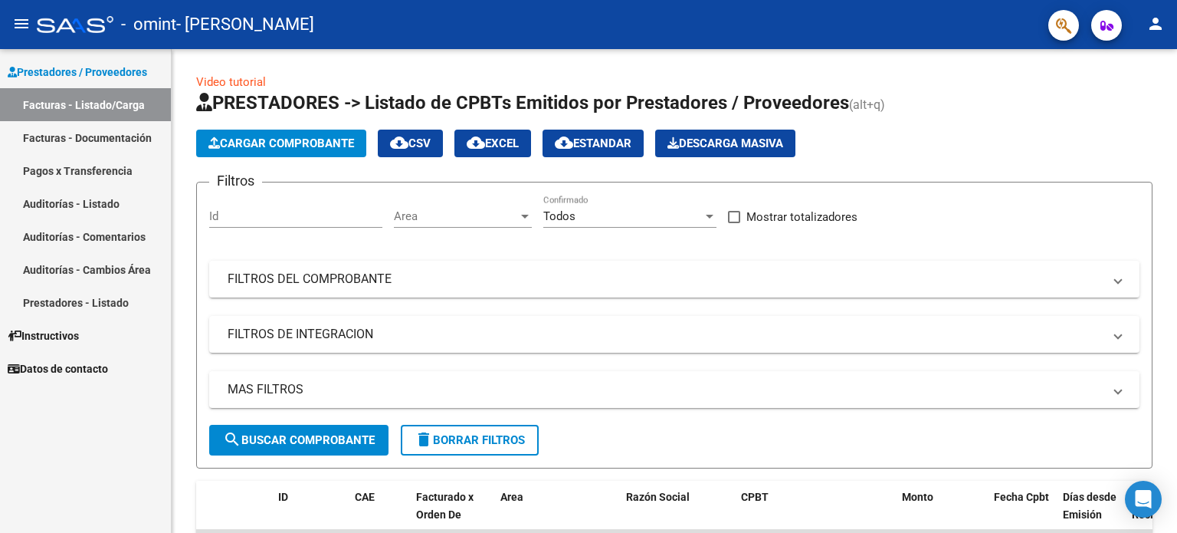
scroll to position [3483, 0]
click at [288, 140] on span "Cargar Comprobante" at bounding box center [282, 143] width 146 height 14
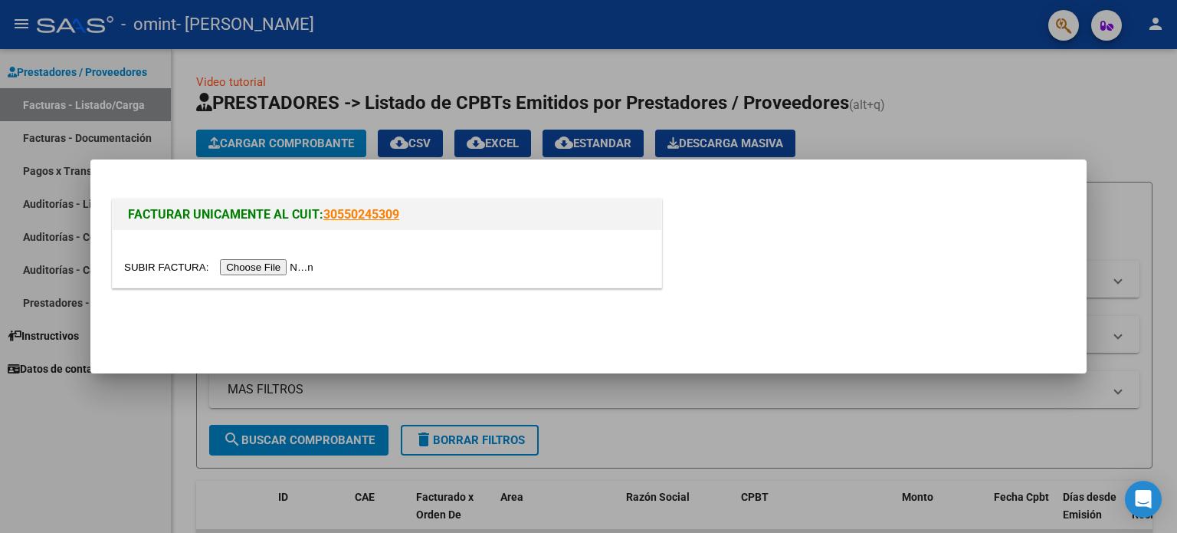
click at [297, 266] on input "file" at bounding box center [221, 267] width 194 height 16
click at [247, 271] on input "file" at bounding box center [221, 267] width 194 height 16
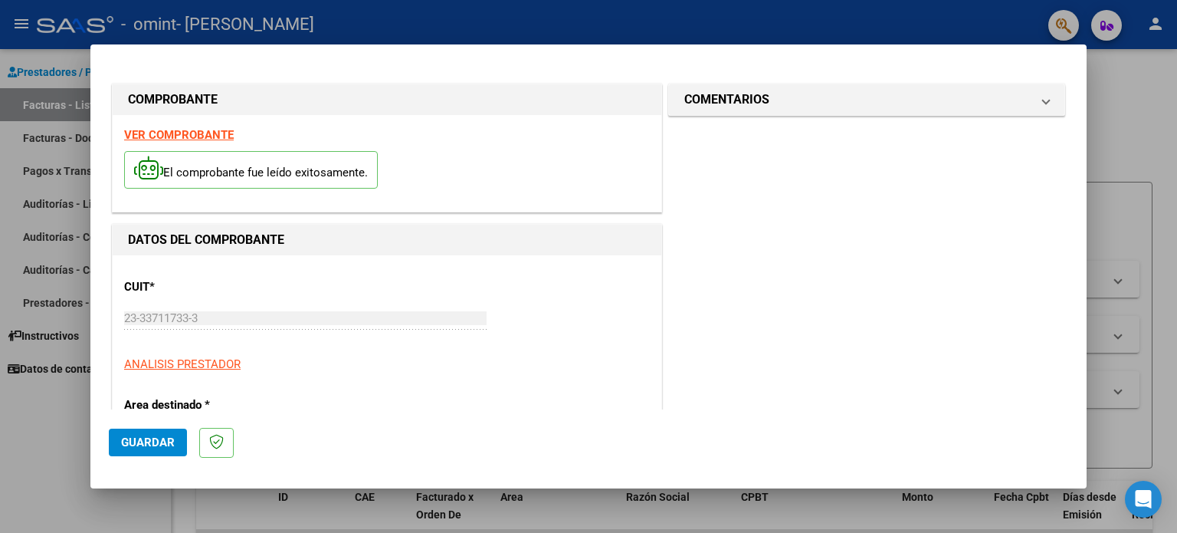
scroll to position [153, 0]
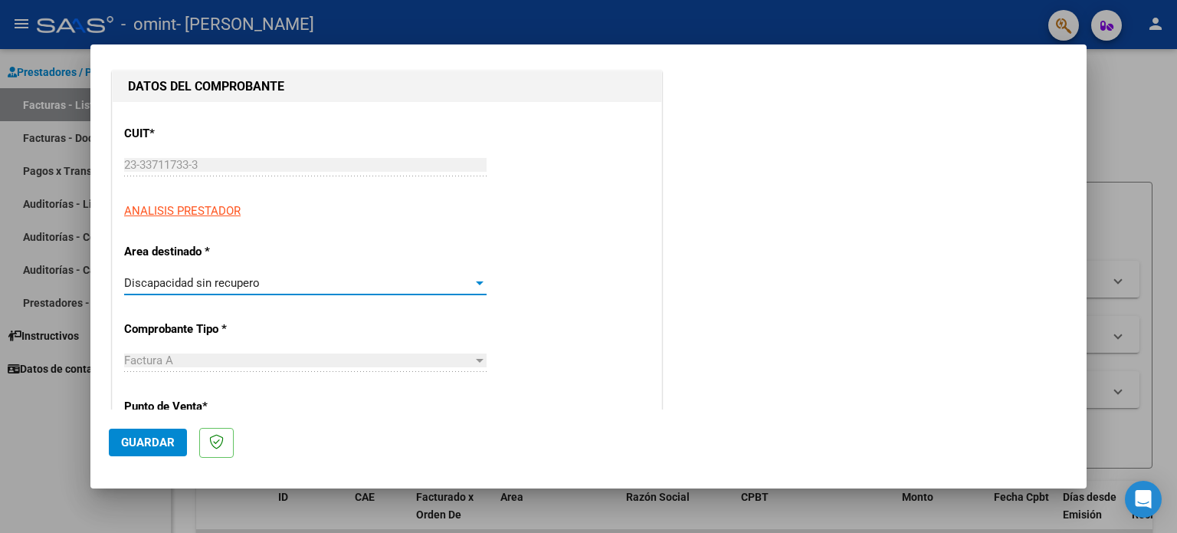
click at [284, 285] on div "Discapacidad sin recupero" at bounding box center [298, 283] width 349 height 14
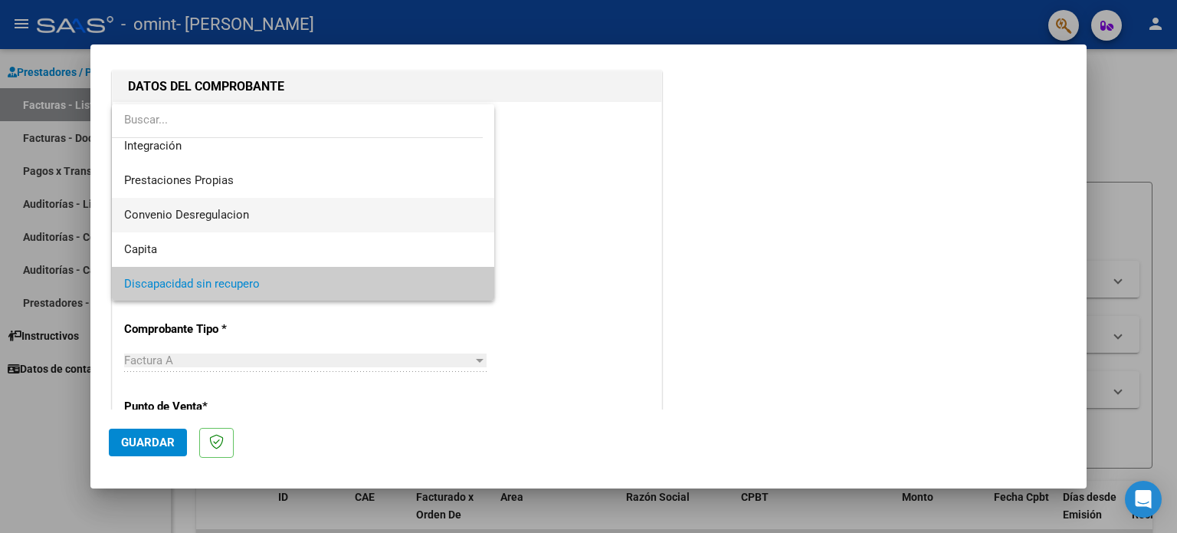
scroll to position [113, 0]
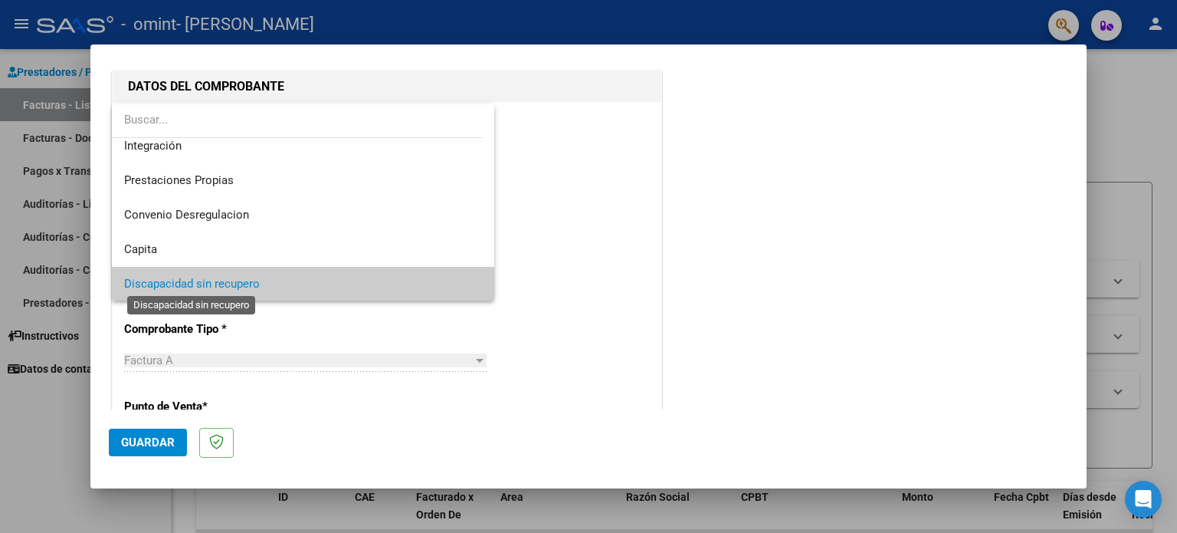
click at [248, 281] on span "Discapacidad sin recupero" at bounding box center [192, 284] width 136 height 14
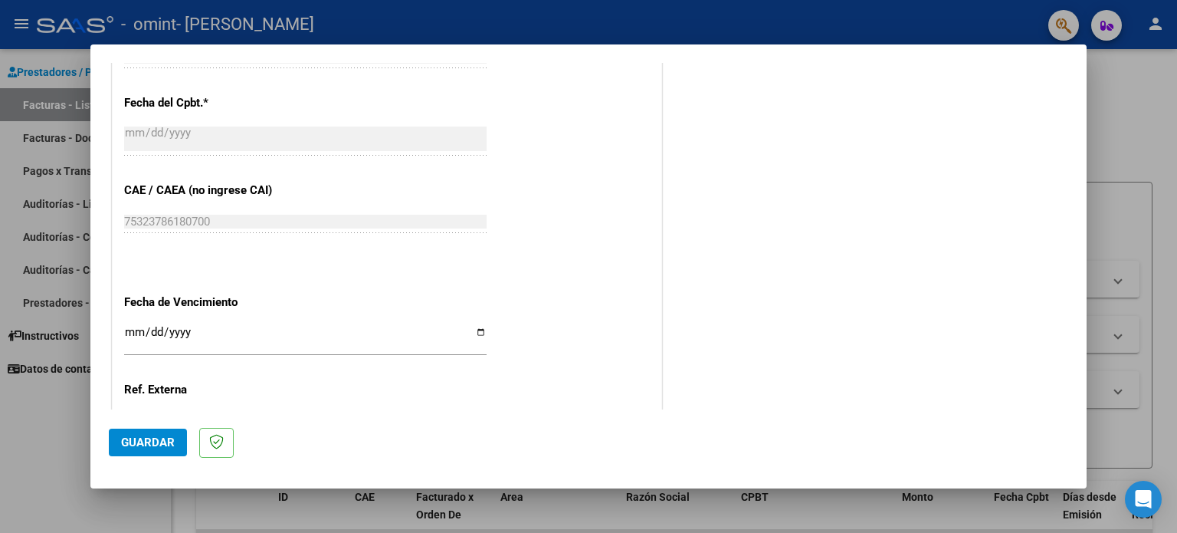
scroll to position [767, 0]
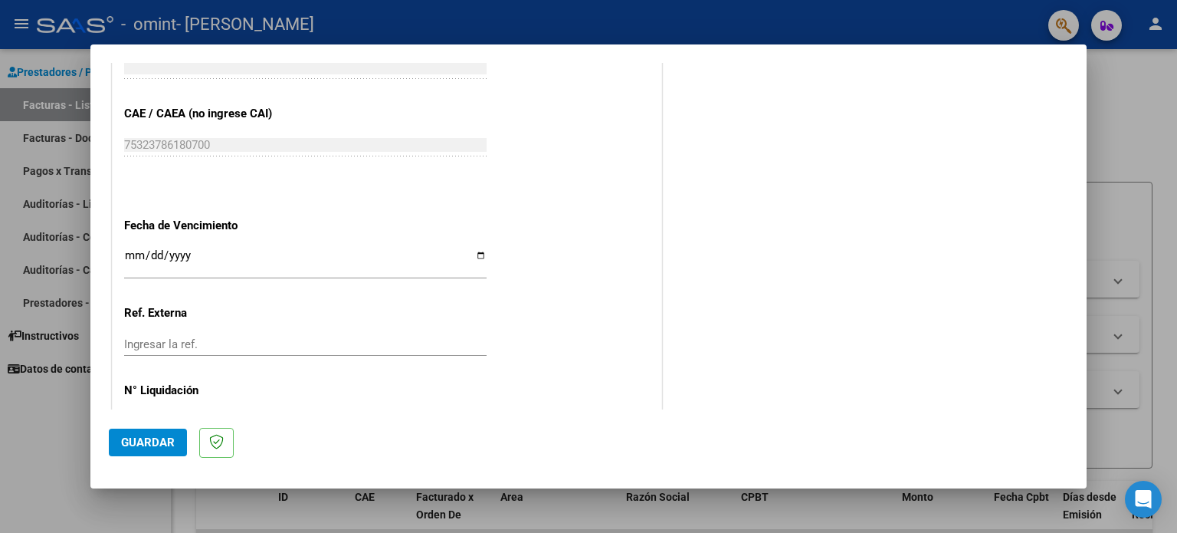
click at [136, 261] on input "Ingresar la fecha" at bounding box center [305, 261] width 363 height 25
type input "0205-08-20"
type input "[DATE]"
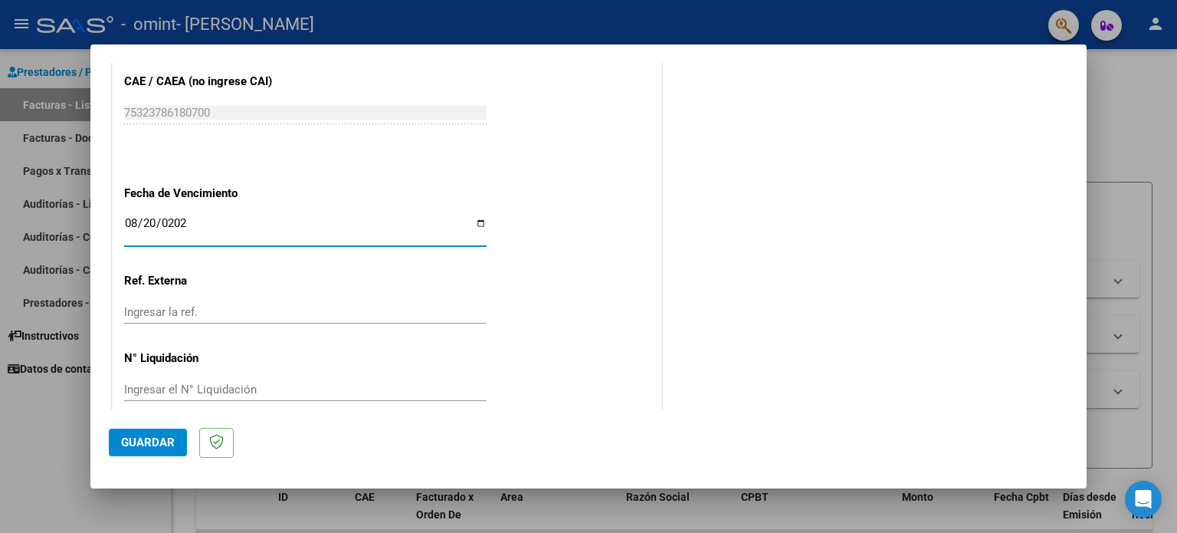
scroll to position [819, 0]
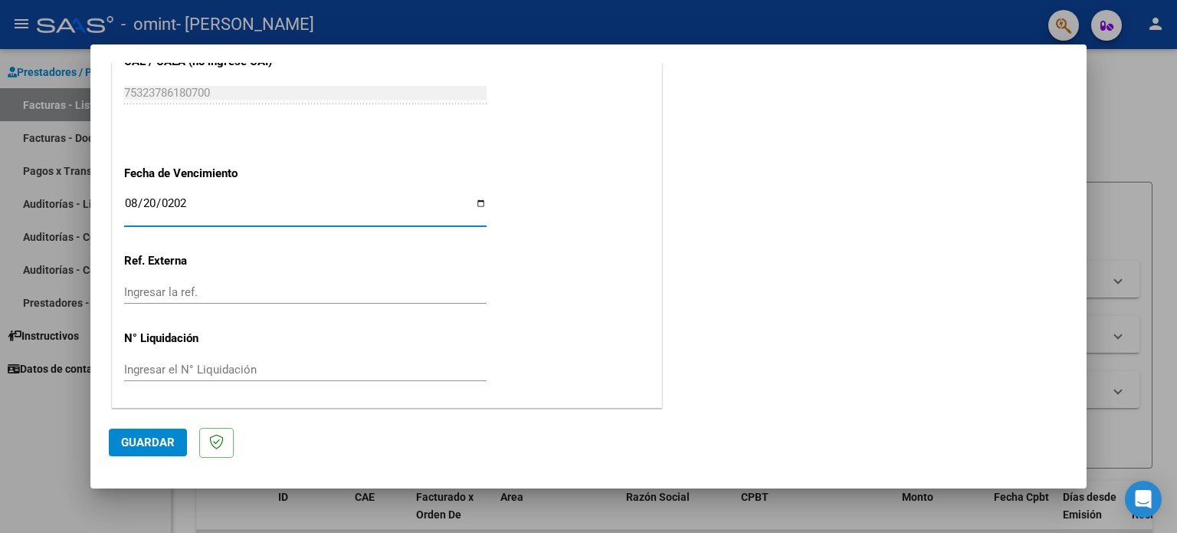
click at [147, 447] on span "Guardar" at bounding box center [148, 442] width 54 height 14
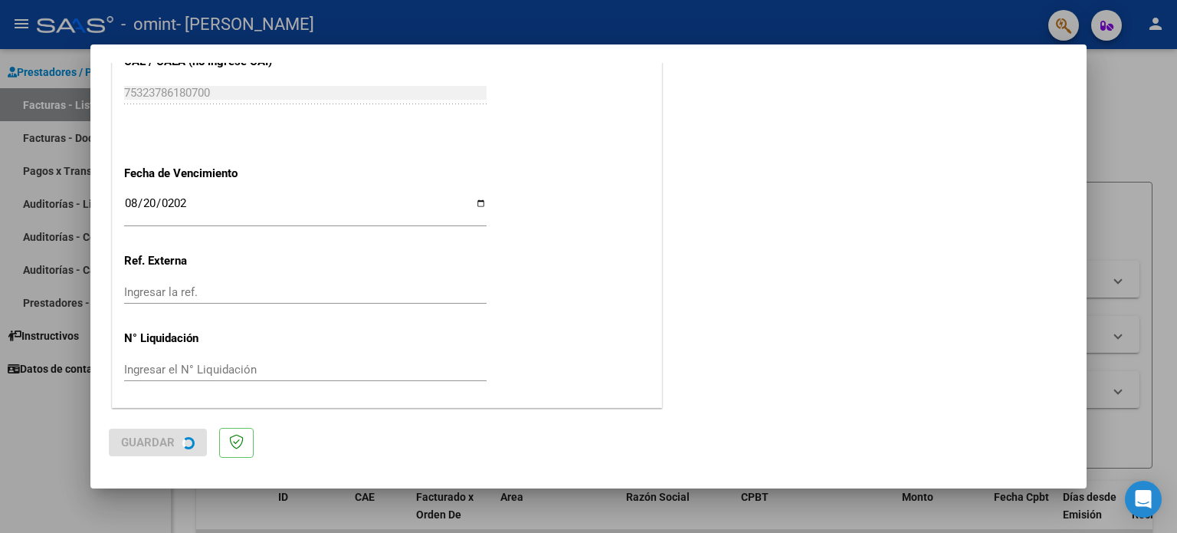
scroll to position [0, 0]
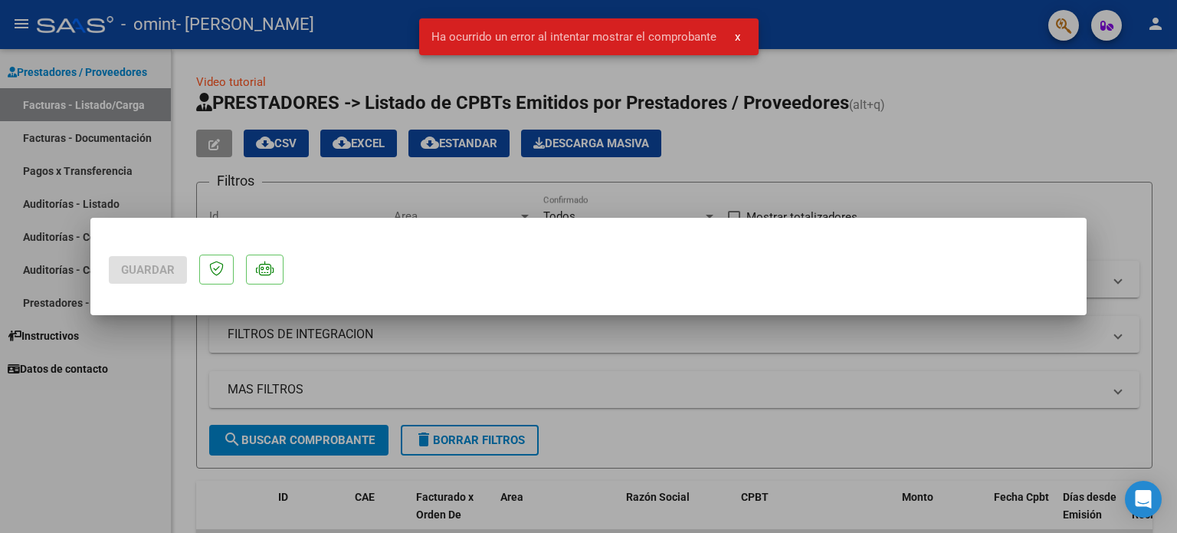
click at [267, 347] on div at bounding box center [588, 266] width 1177 height 533
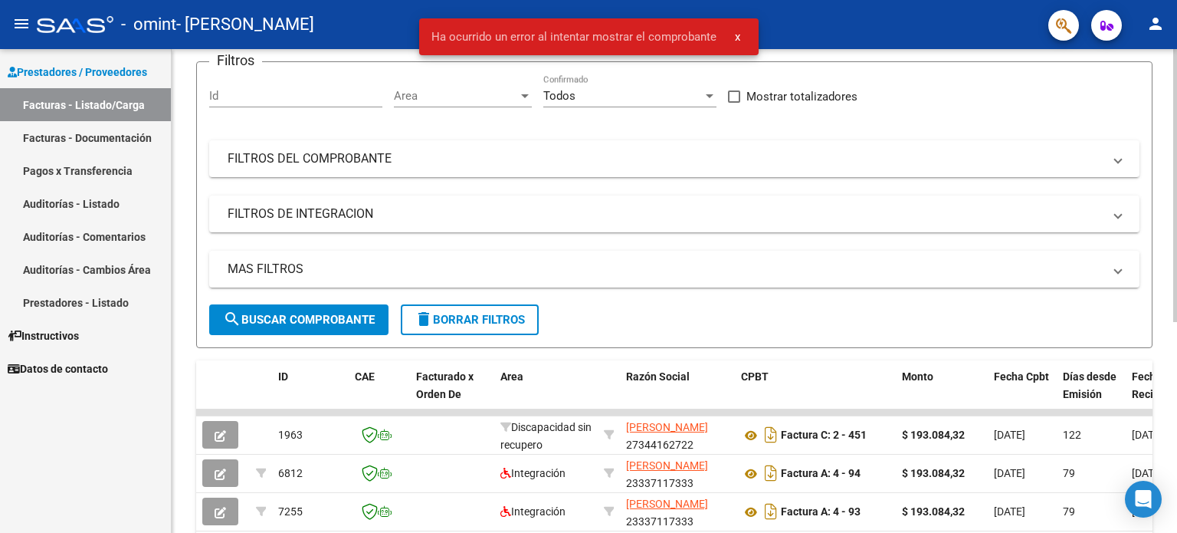
scroll to position [340, 0]
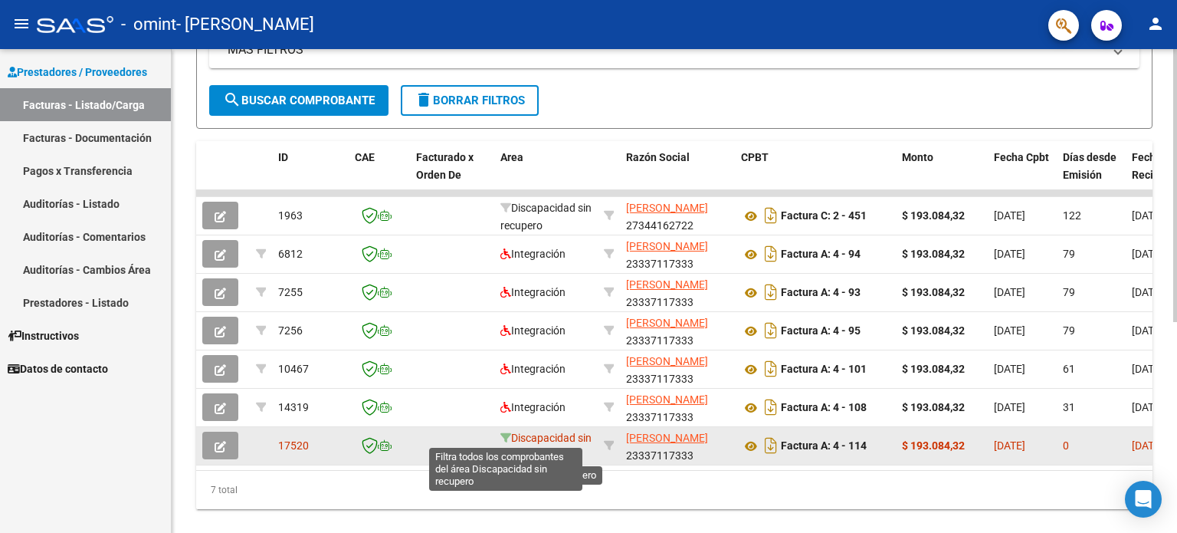
click at [507, 432] on icon at bounding box center [506, 437] width 11 height 11
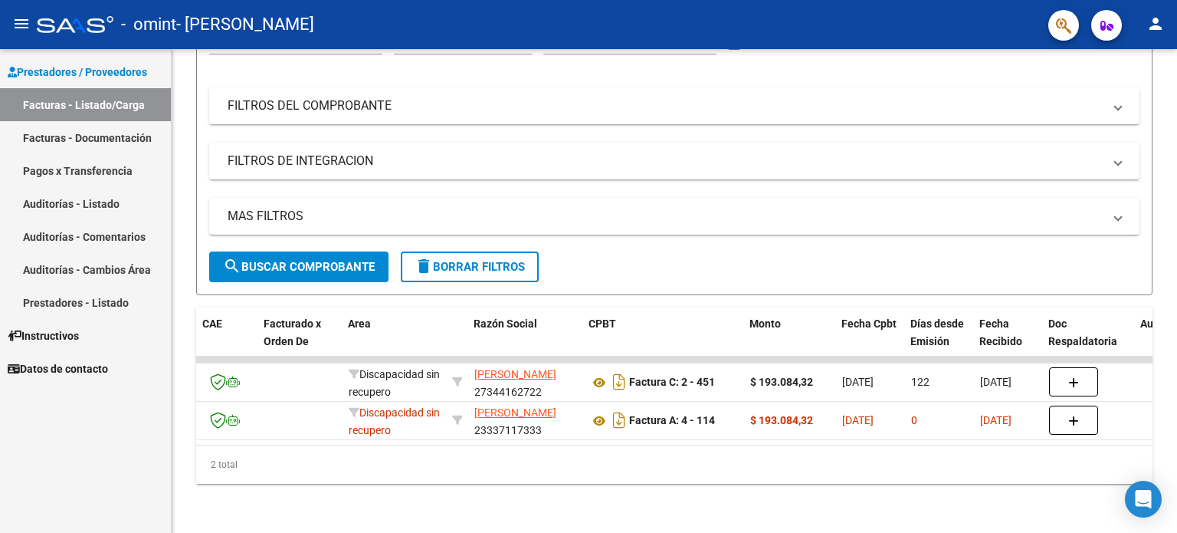
scroll to position [0, 0]
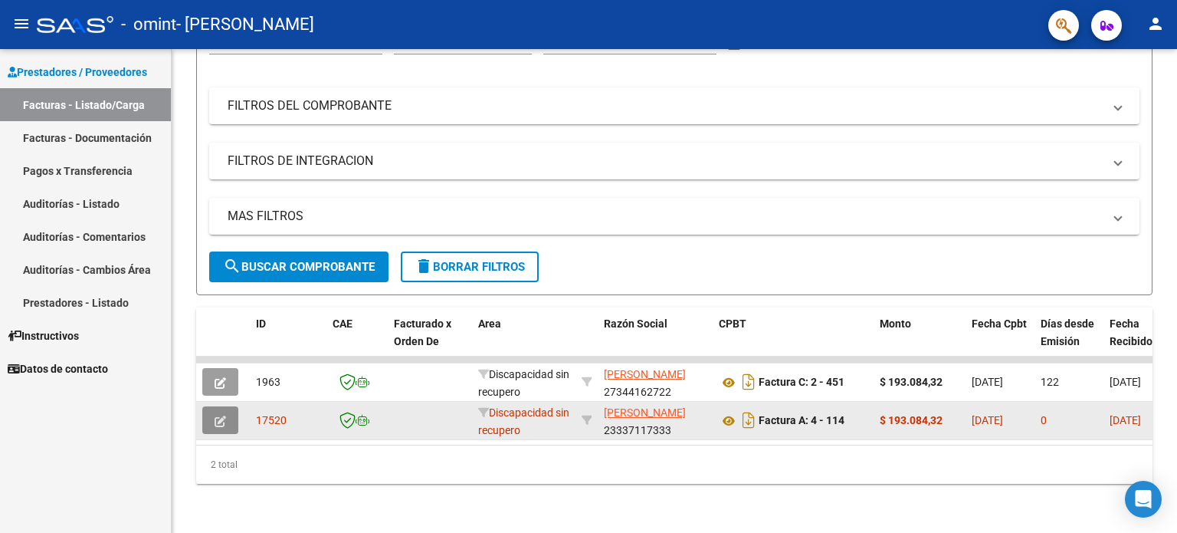
click at [226, 406] on button "button" at bounding box center [220, 420] width 36 height 28
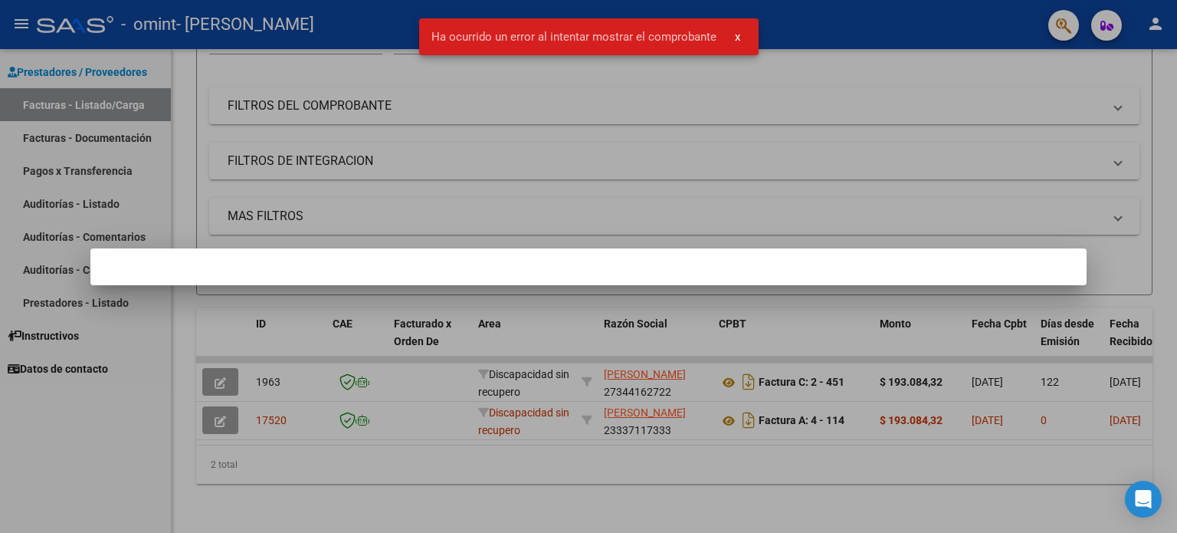
click at [466, 192] on div at bounding box center [588, 266] width 1177 height 533
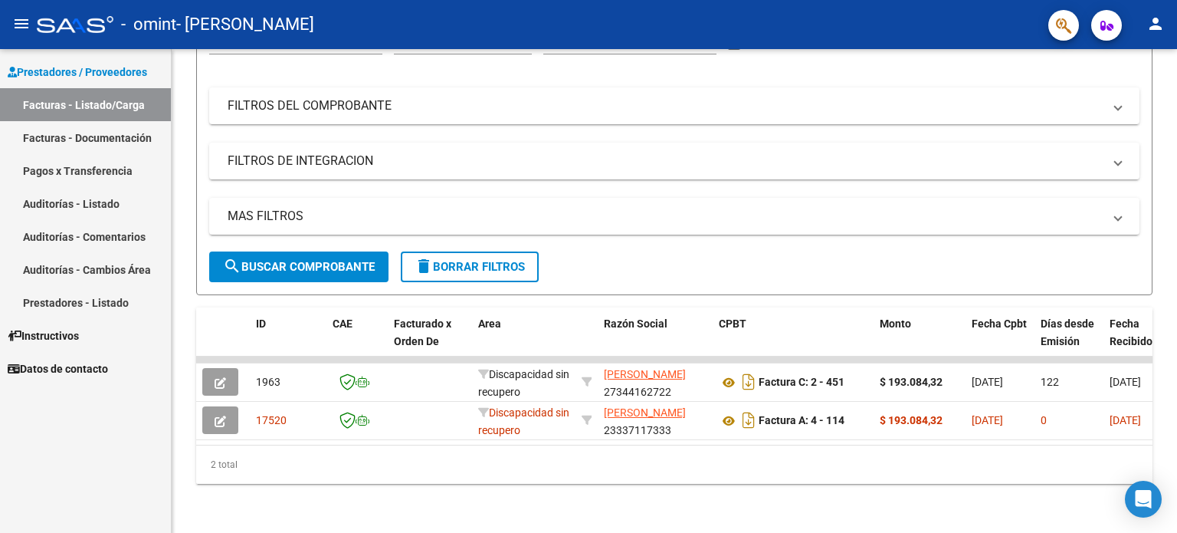
click at [110, 97] on link "Facturas - Listado/Carga" at bounding box center [85, 104] width 171 height 33
click at [104, 145] on link "Facturas - Documentación" at bounding box center [85, 137] width 171 height 33
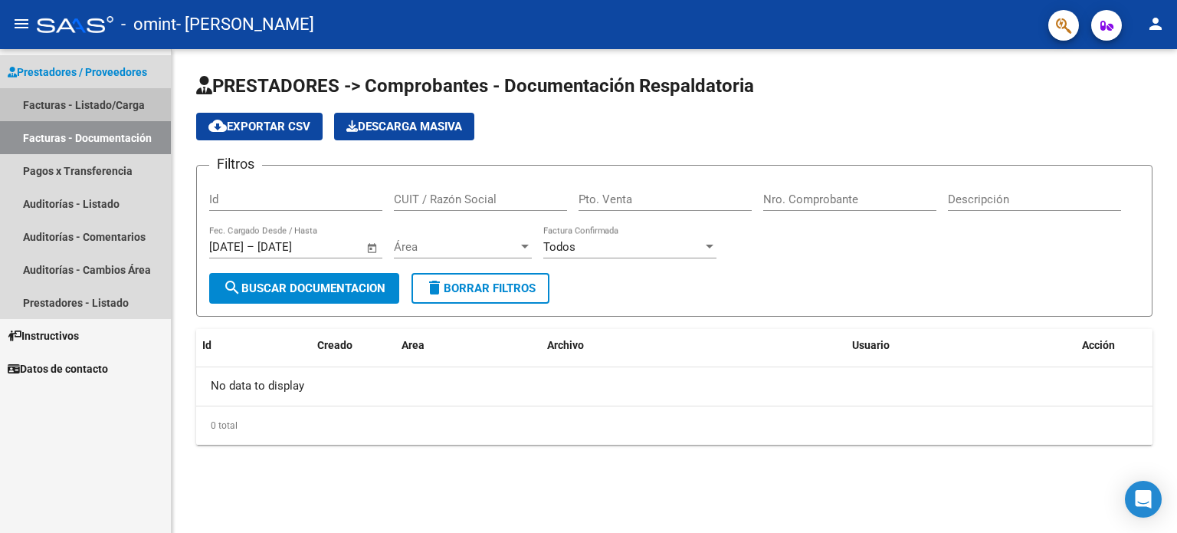
click at [74, 116] on link "Facturas - Listado/Carga" at bounding box center [85, 104] width 171 height 33
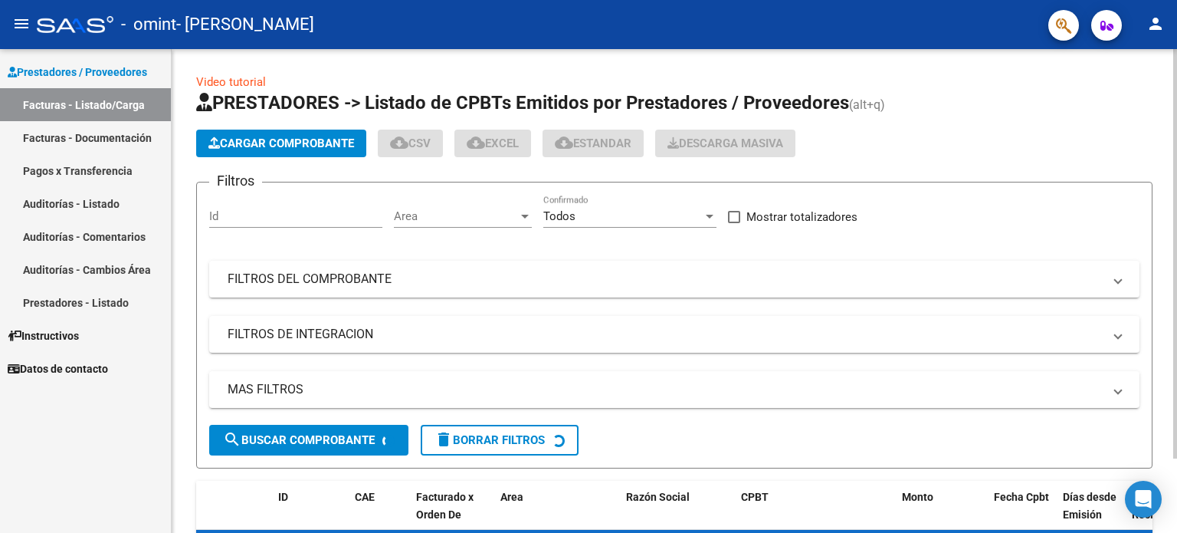
click at [242, 147] on span "Cargar Comprobante" at bounding box center [282, 143] width 146 height 14
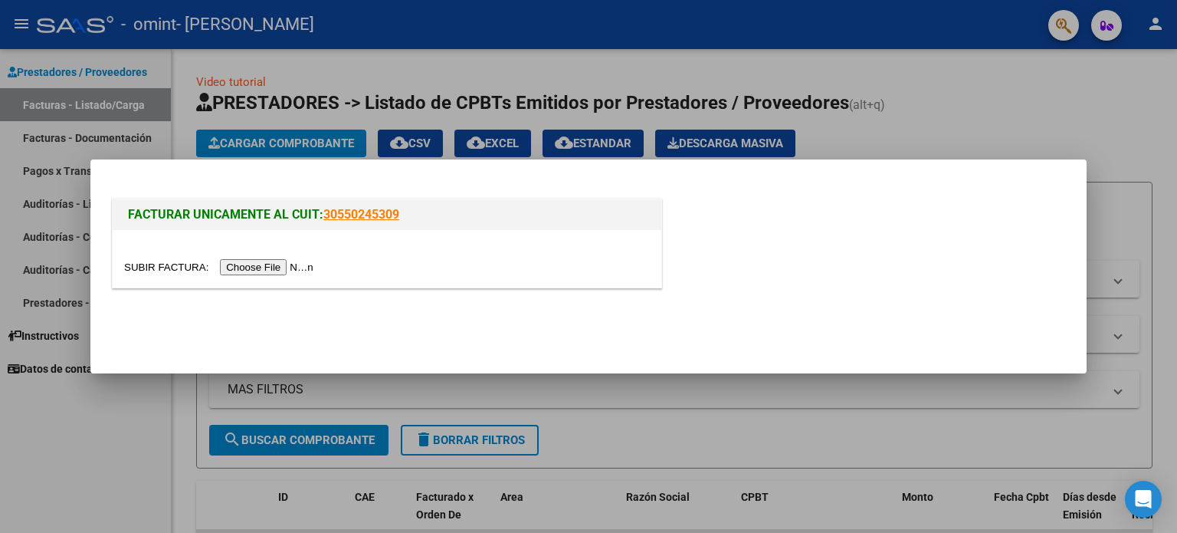
click at [278, 267] on input "file" at bounding box center [221, 267] width 194 height 16
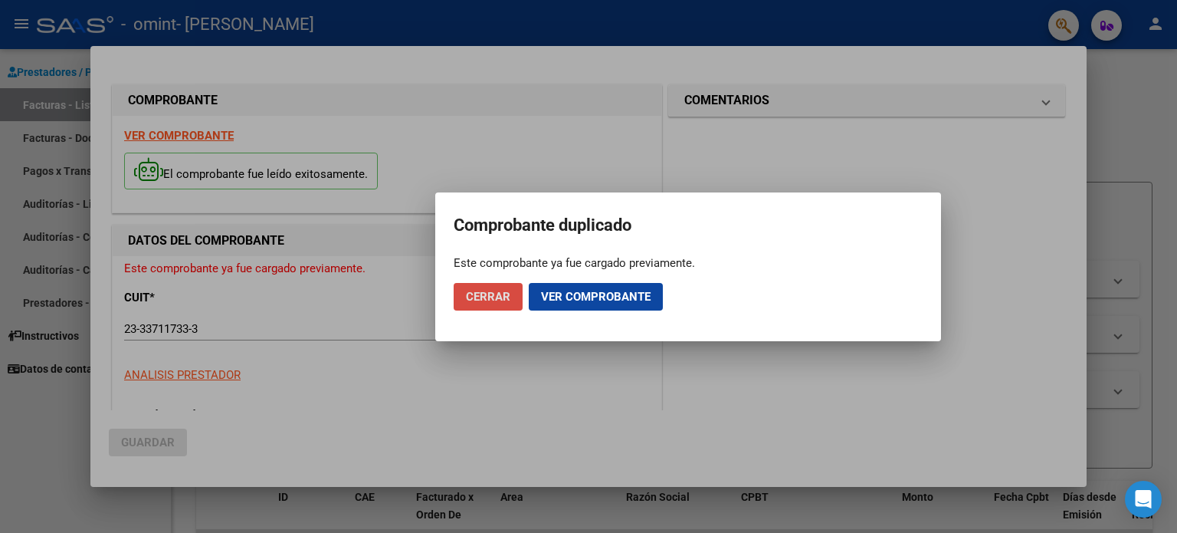
click at [491, 295] on span "Cerrar" at bounding box center [488, 297] width 44 height 14
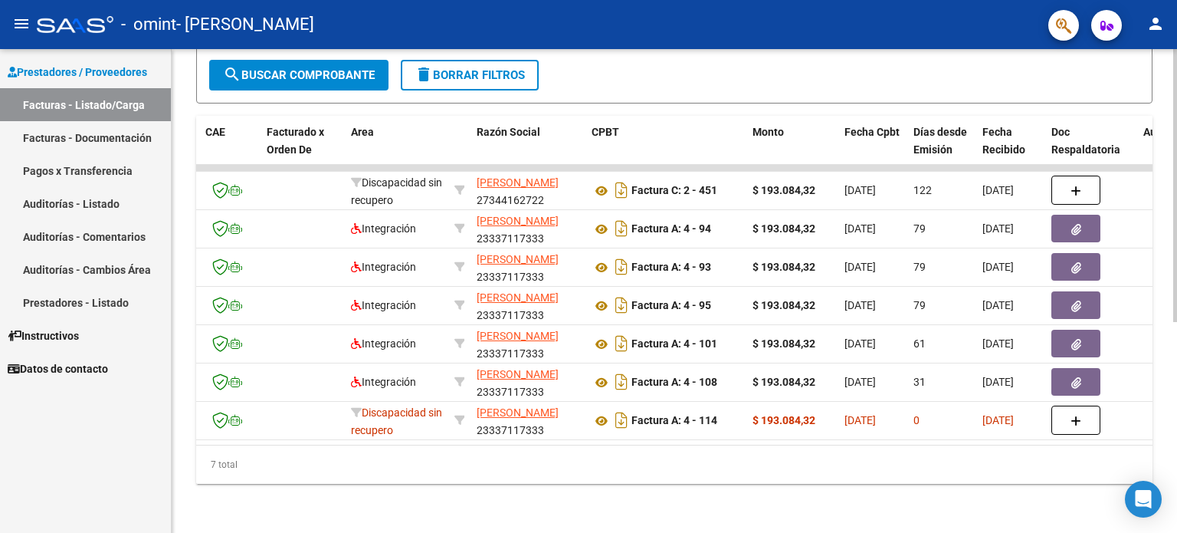
scroll to position [0, 104]
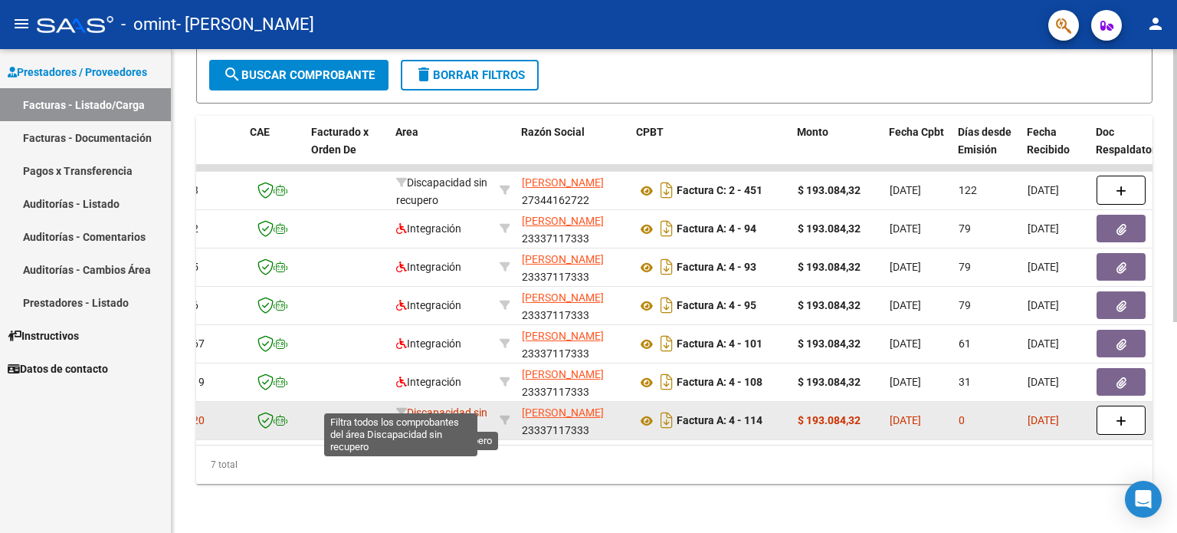
click at [401, 407] on icon at bounding box center [401, 412] width 11 height 11
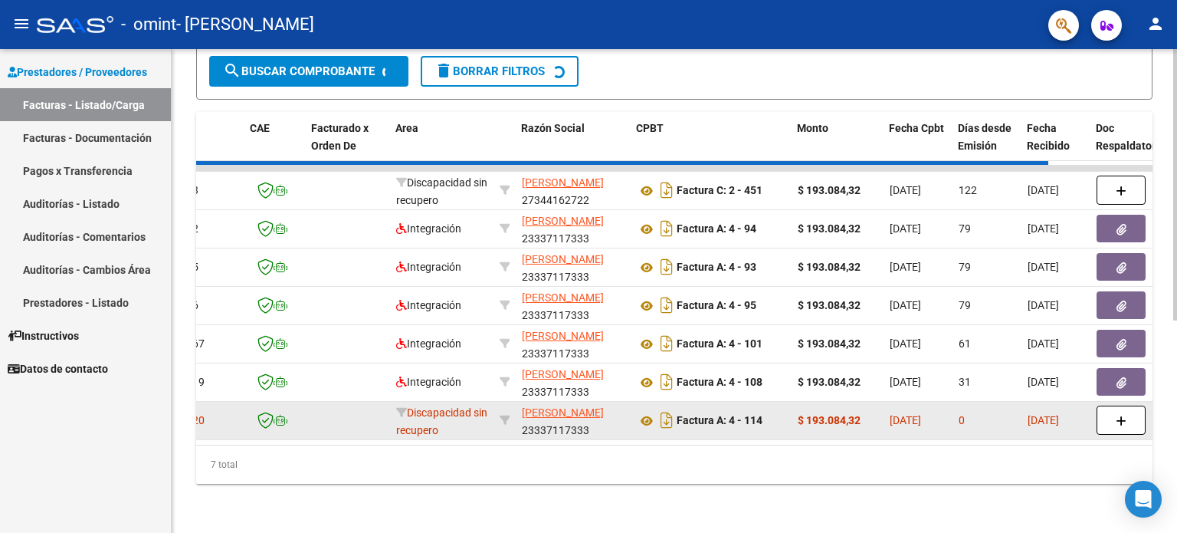
scroll to position [182, 0]
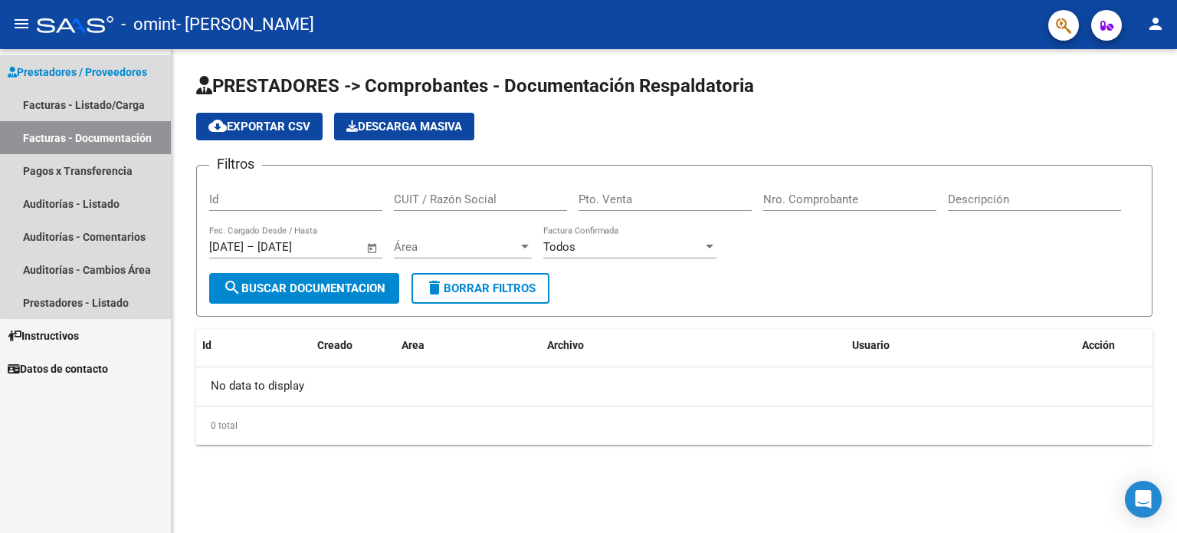
click at [107, 131] on link "Facturas - Documentación" at bounding box center [85, 137] width 171 height 33
click at [80, 105] on link "Facturas - Listado/Carga" at bounding box center [85, 104] width 171 height 33
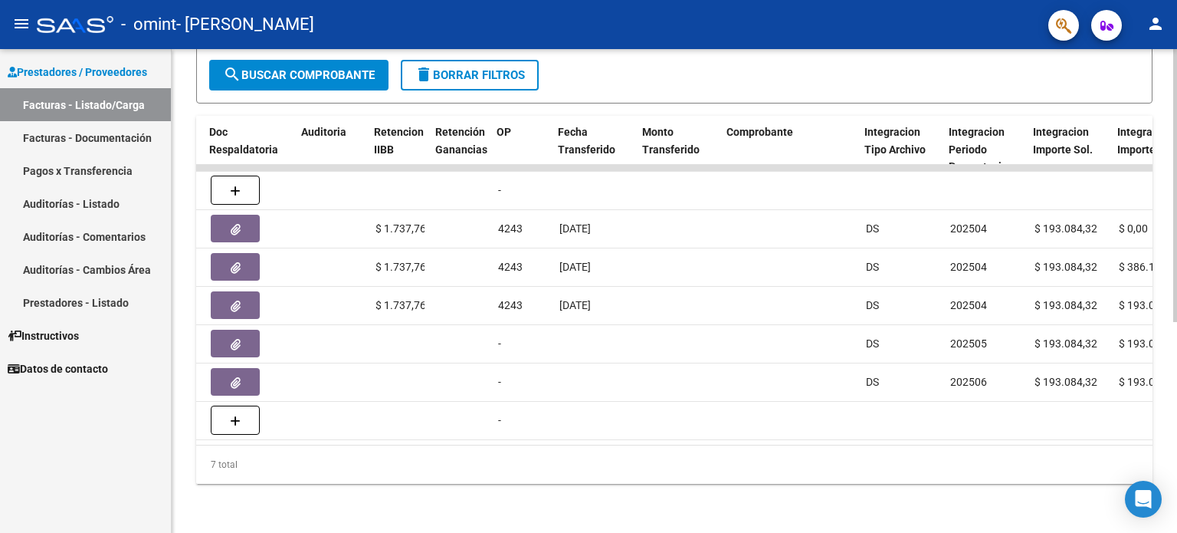
scroll to position [0, 815]
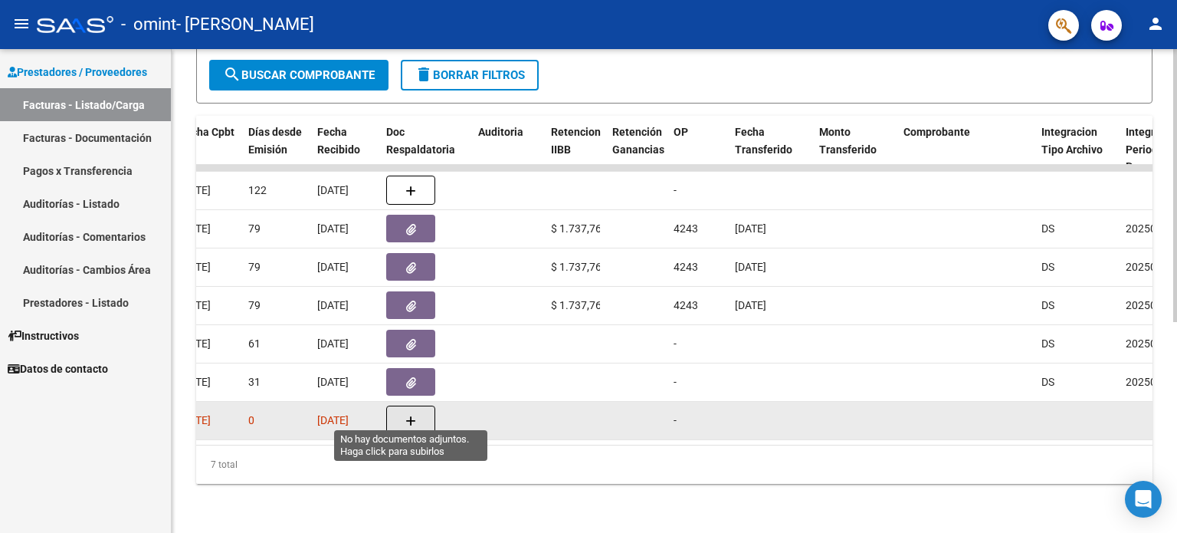
click at [415, 415] on icon "button" at bounding box center [411, 420] width 11 height 11
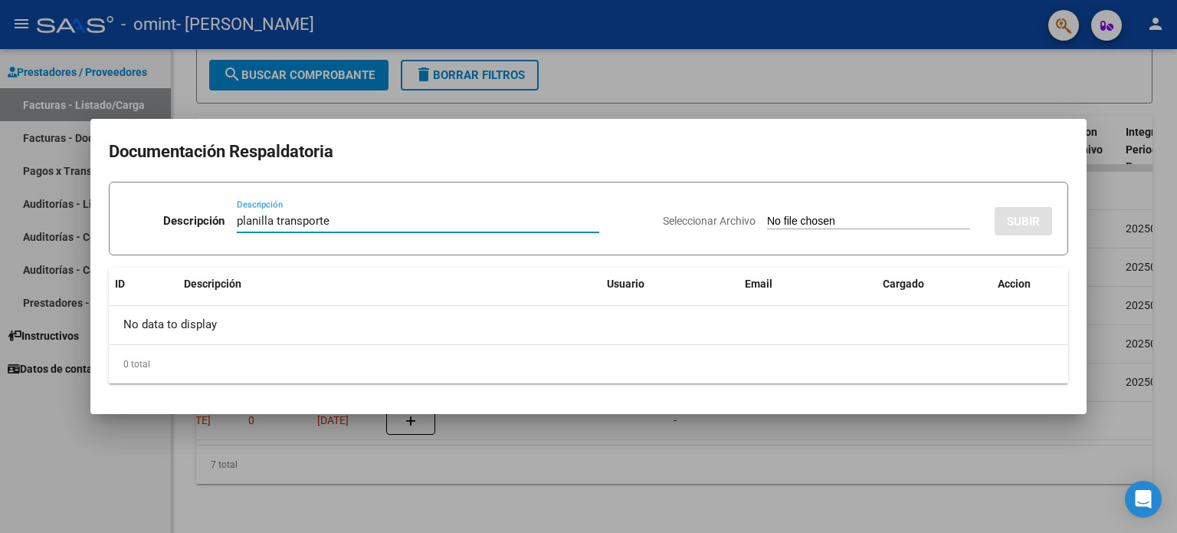
type input "planilla transporte"
click at [872, 218] on input "Seleccionar Archivo" at bounding box center [868, 222] width 203 height 15
click at [803, 221] on input "Seleccionar Archivo" at bounding box center [868, 222] width 203 height 15
type input "C:\fakepath\asis [PERSON_NAME] 0725.pdf"
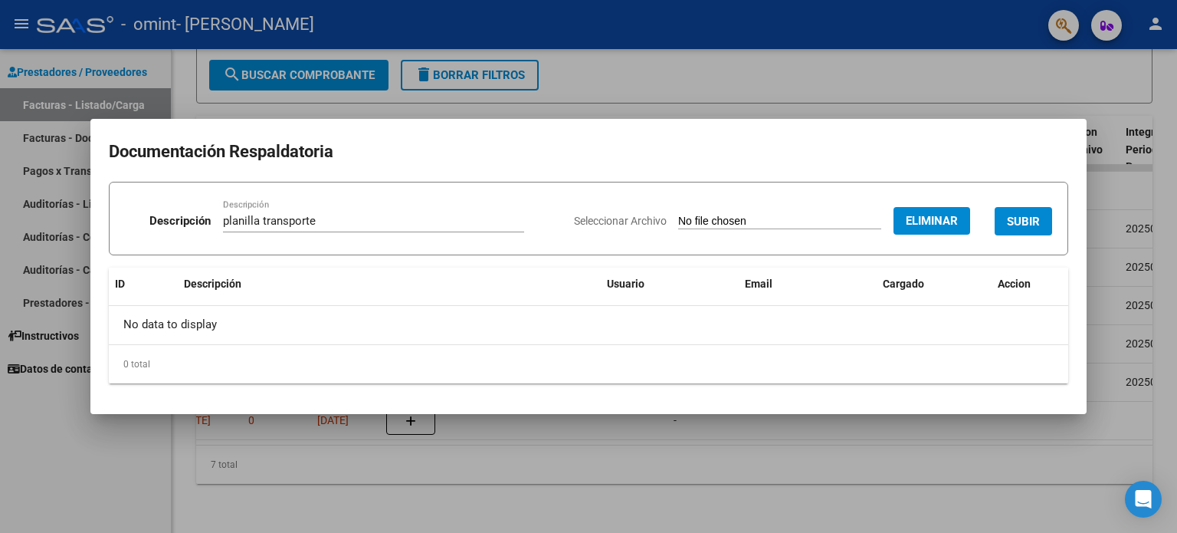
click at [1031, 218] on span "SUBIR" at bounding box center [1023, 222] width 33 height 14
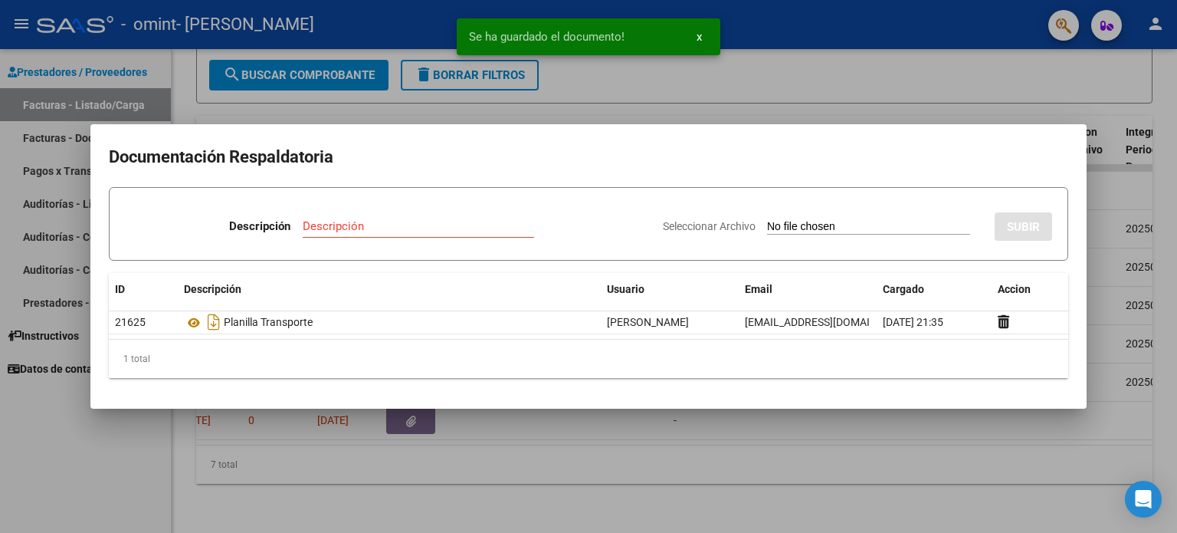
click at [862, 429] on div at bounding box center [588, 266] width 1177 height 533
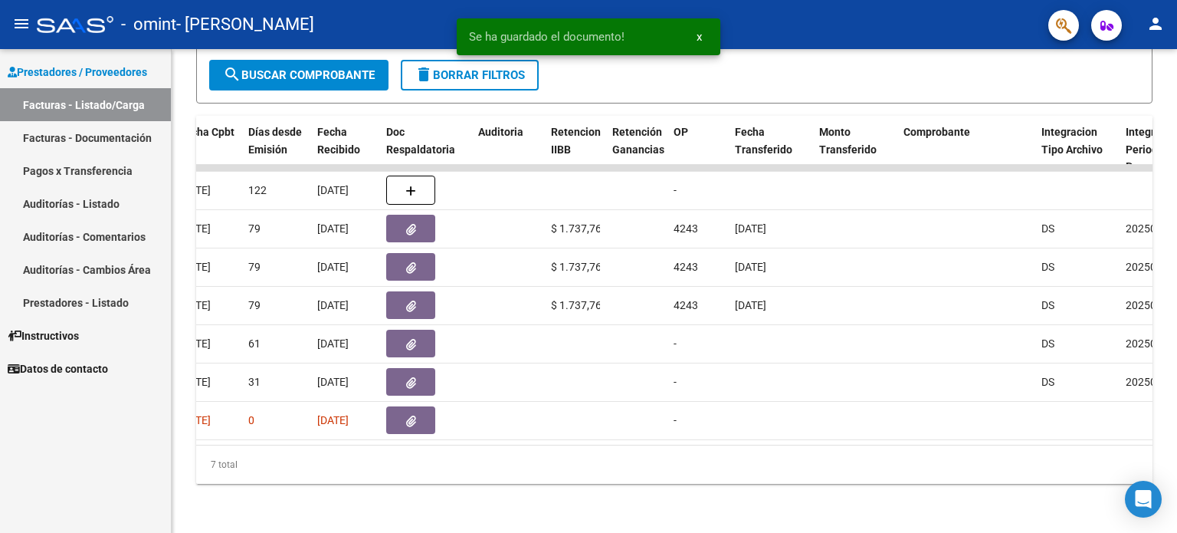
scroll to position [0, 0]
